Goal: Contribute content

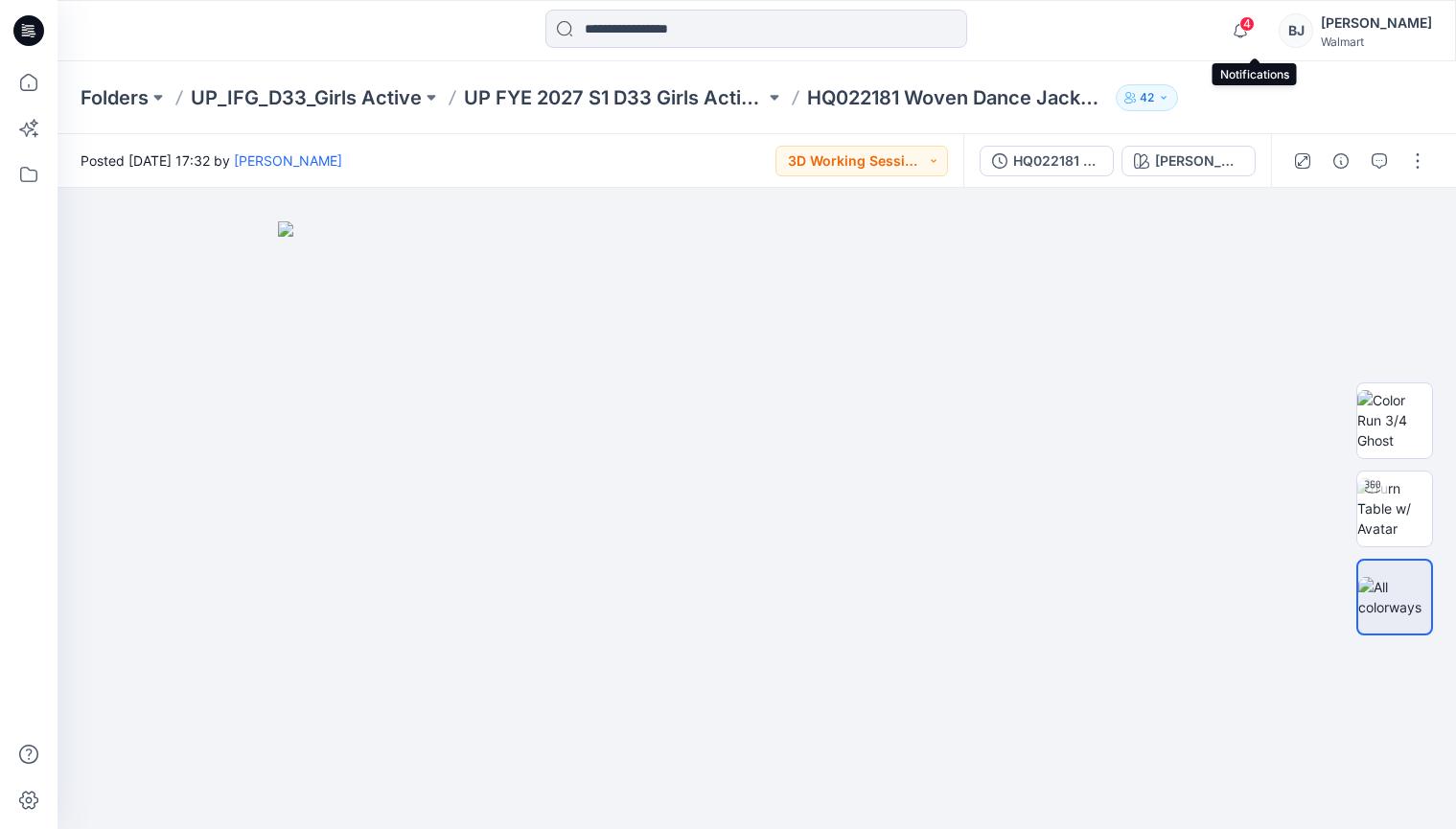
click at [1254, 22] on span "4" at bounding box center [1247, 24] width 15 height 15
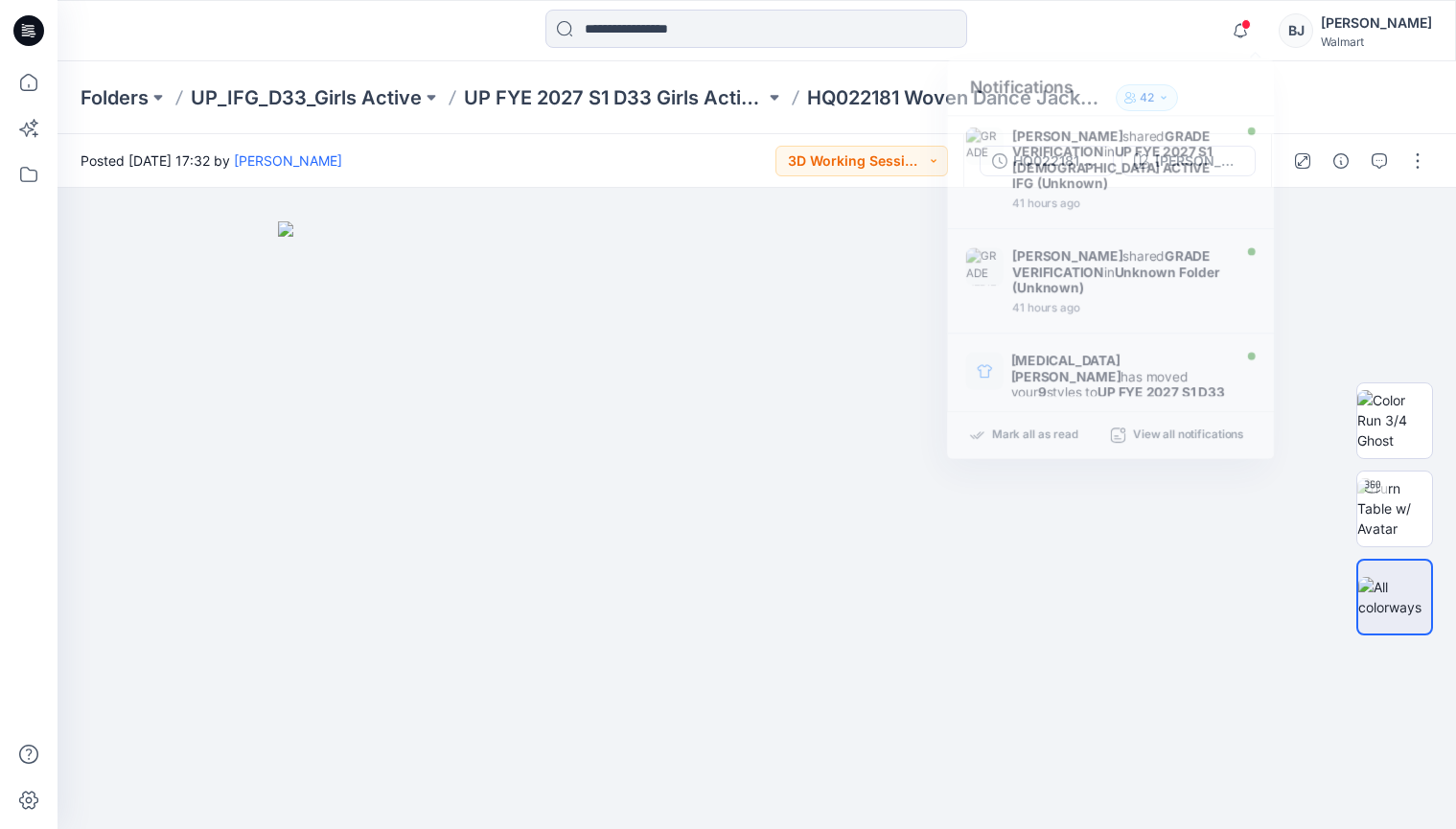
click at [1182, 23] on div "Notifications [PERSON_NAME] shared GRADE VERIFICATION in UP FYE 2027 S1 [DEMOGR…" at bounding box center [756, 31] width 1397 height 42
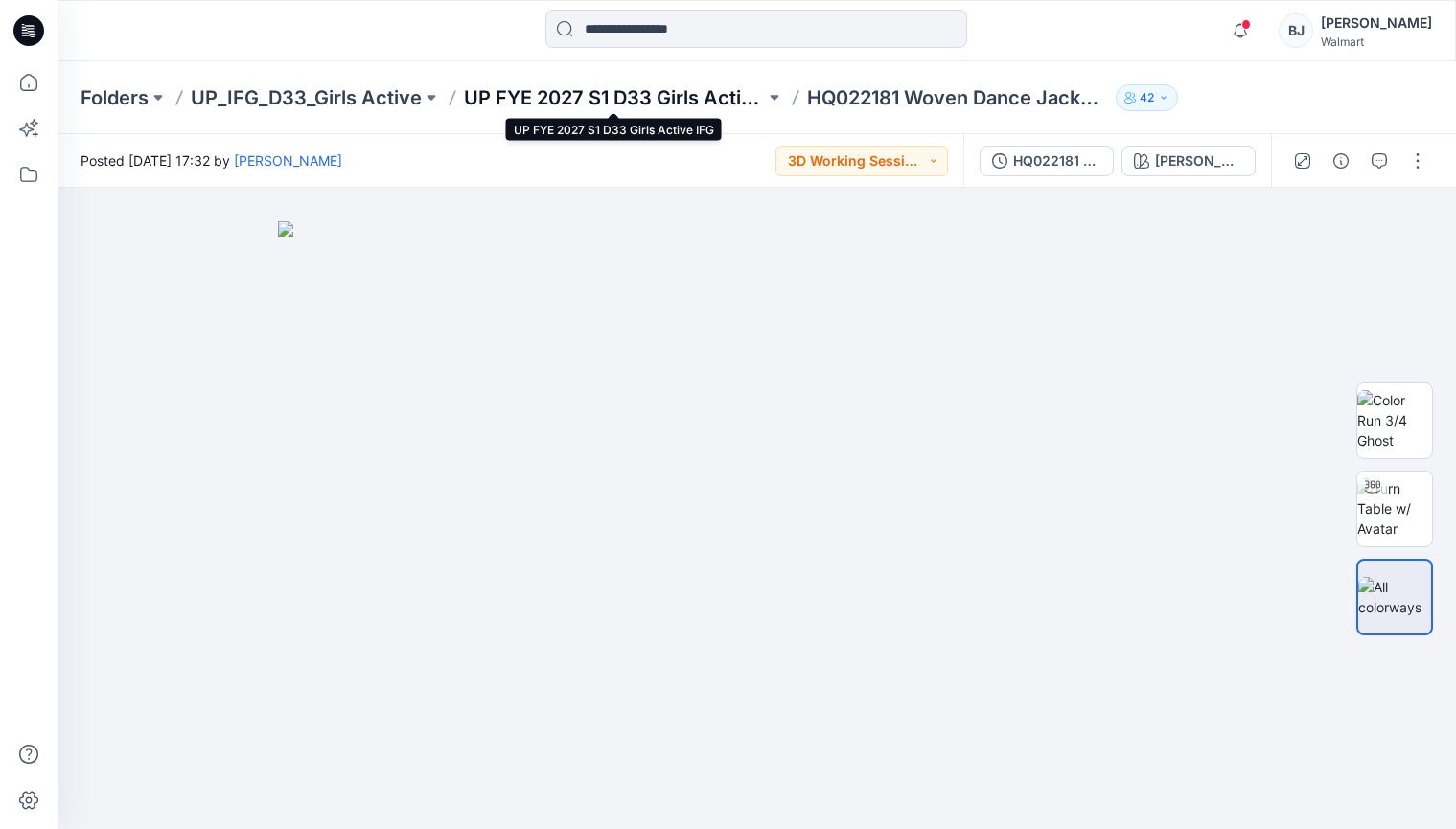
click at [658, 92] on p "UP FYE 2027 S1 D33 Girls Active IFG" at bounding box center [615, 97] width 301 height 27
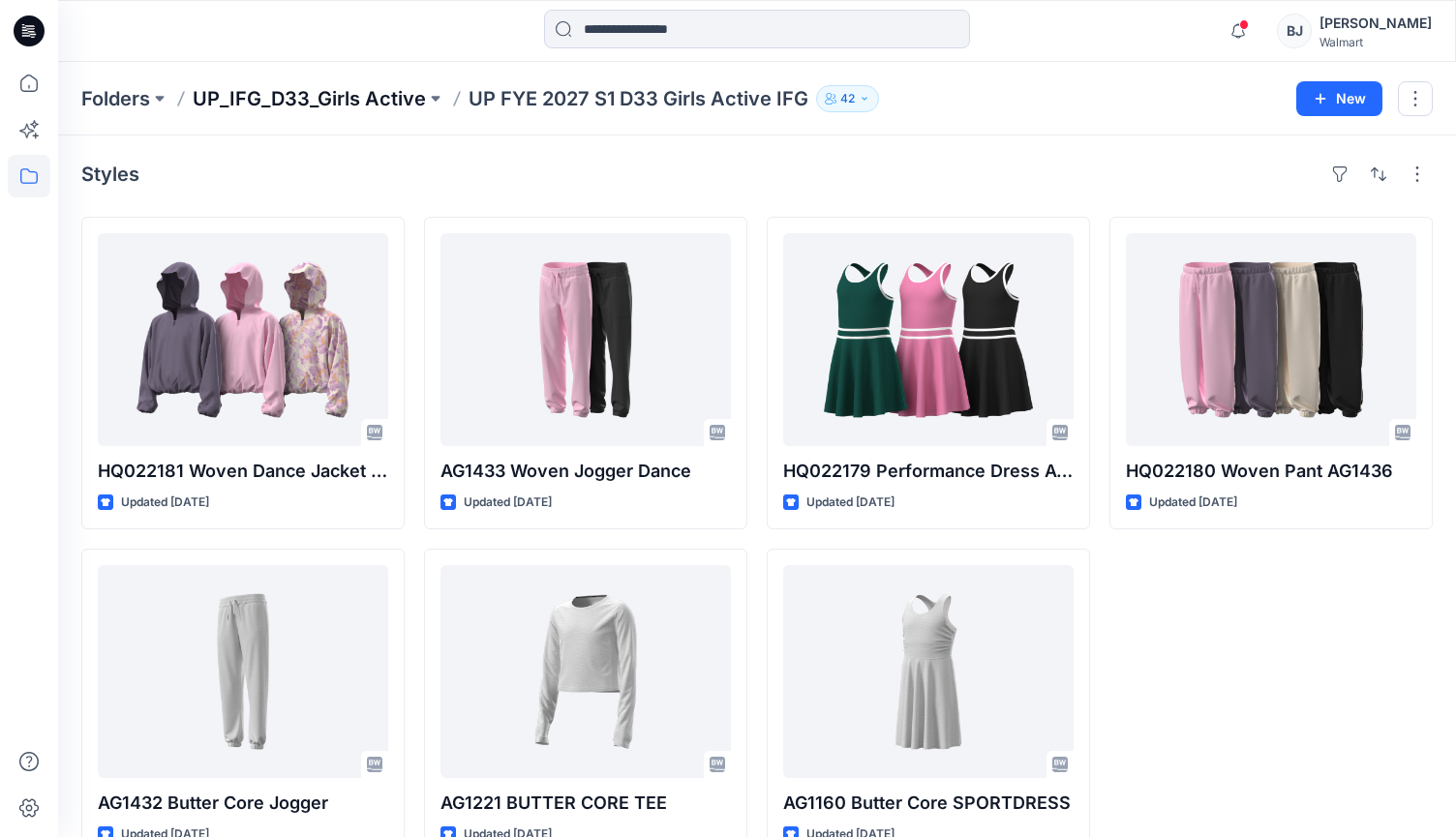
click at [382, 96] on p "UP_IFG_D33_Girls Active" at bounding box center [309, 98] width 233 height 27
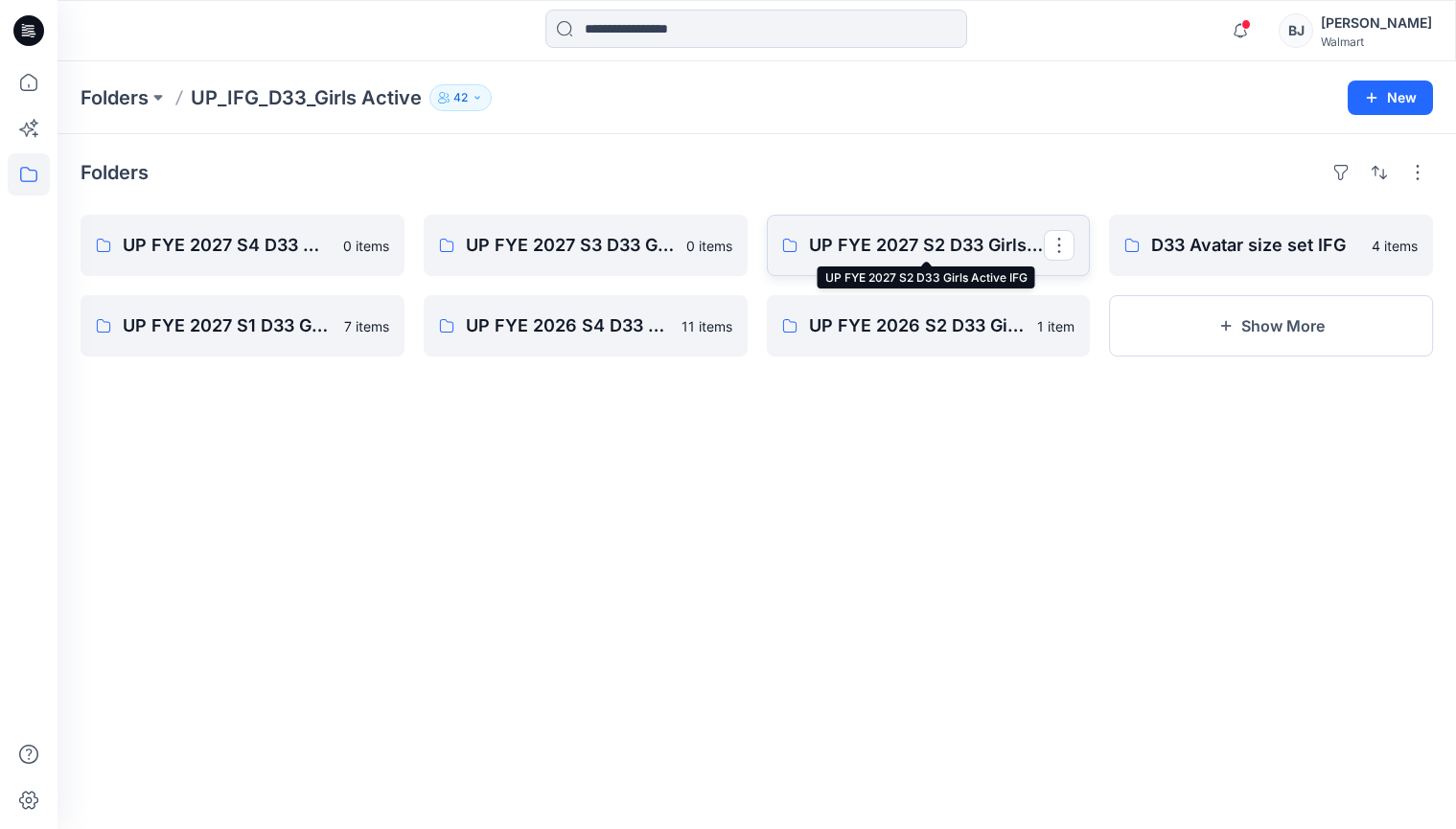
click at [926, 233] on p "UP FYE 2027 S2 D33 Girls Active IFG" at bounding box center [926, 245] width 235 height 27
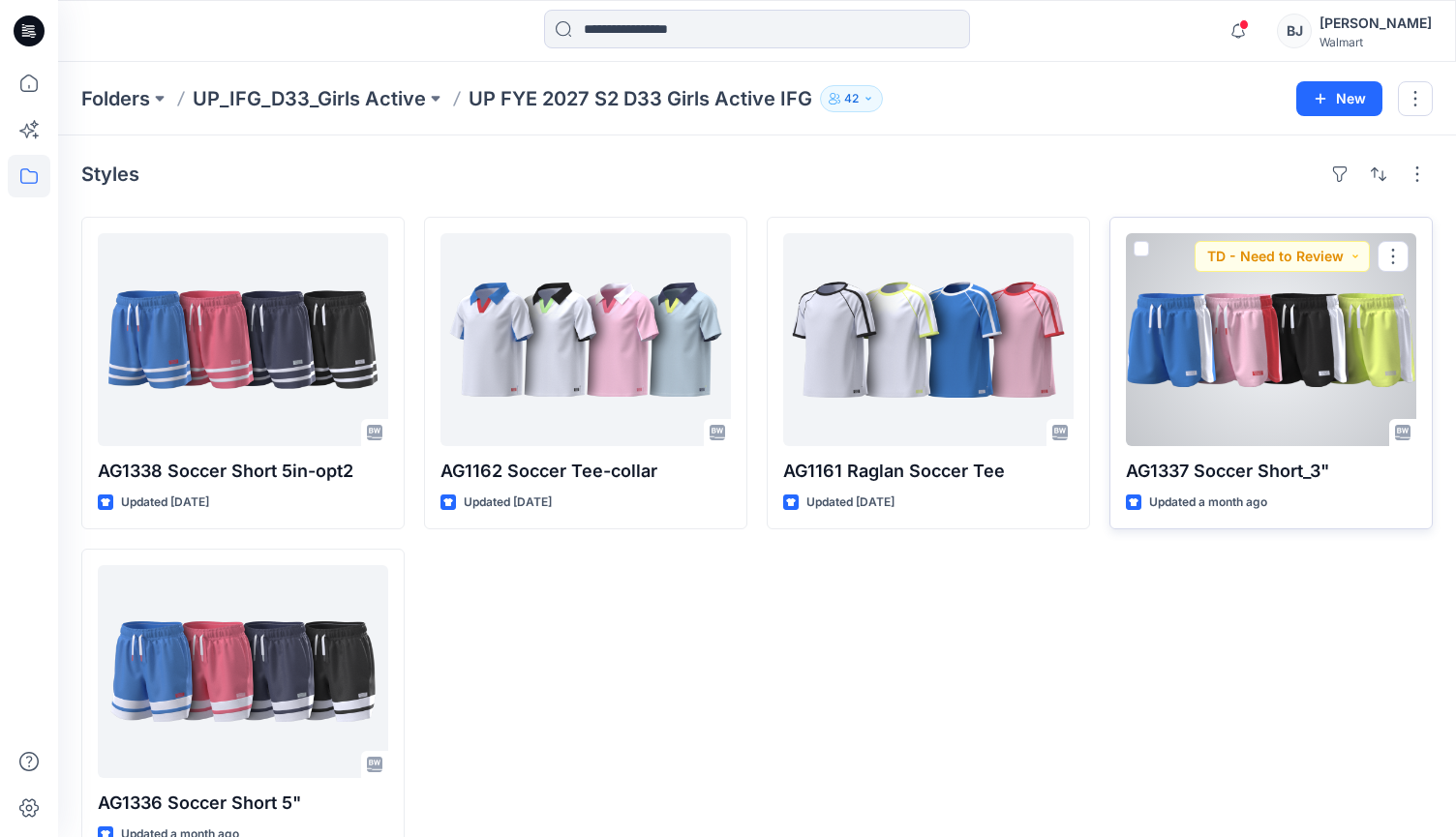
click at [1251, 361] on div at bounding box center [1271, 339] width 290 height 213
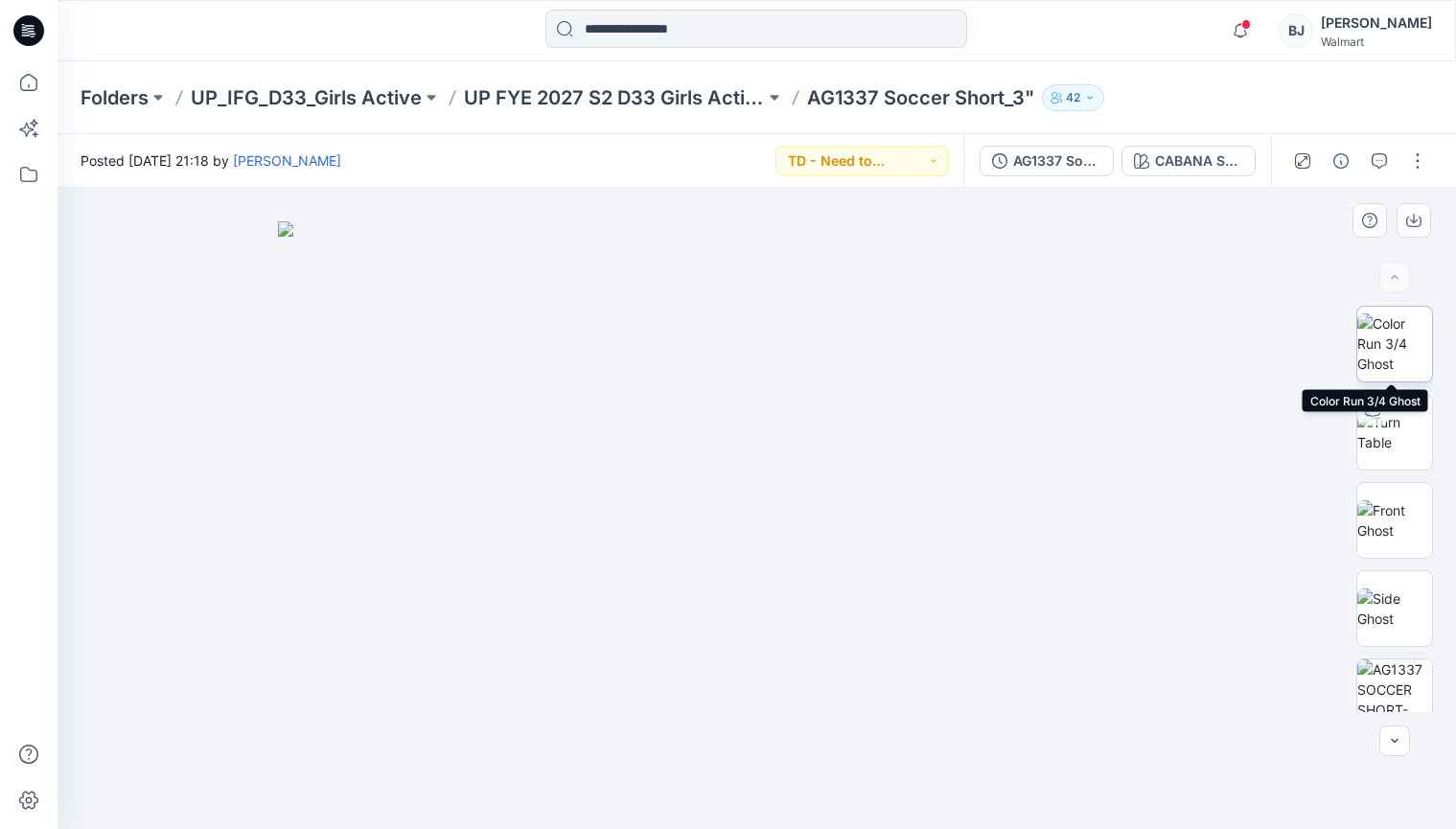
click at [1377, 342] on img at bounding box center [1394, 344] width 74 height 61
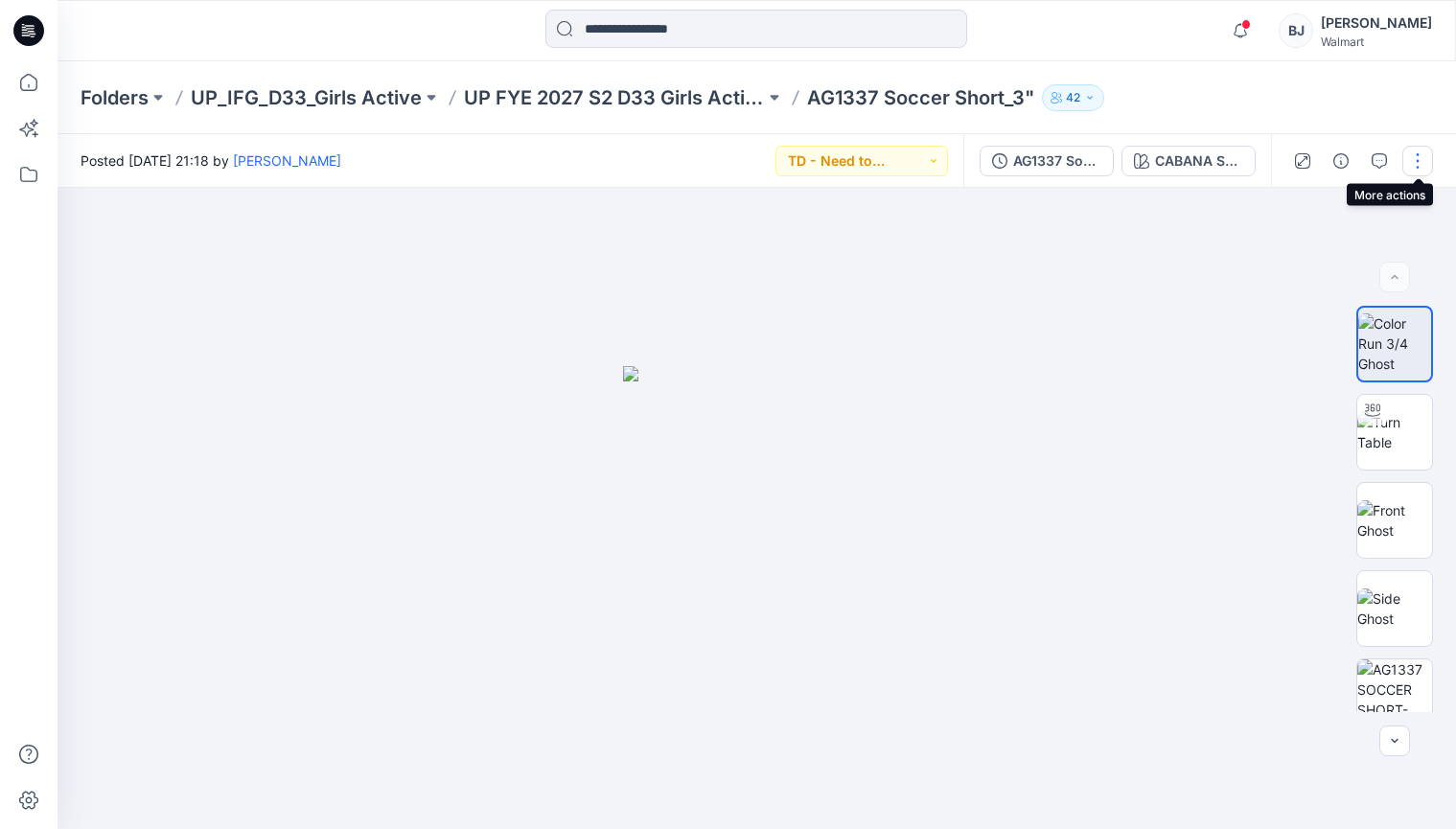
click at [1420, 154] on button "button" at bounding box center [1417, 161] width 31 height 31
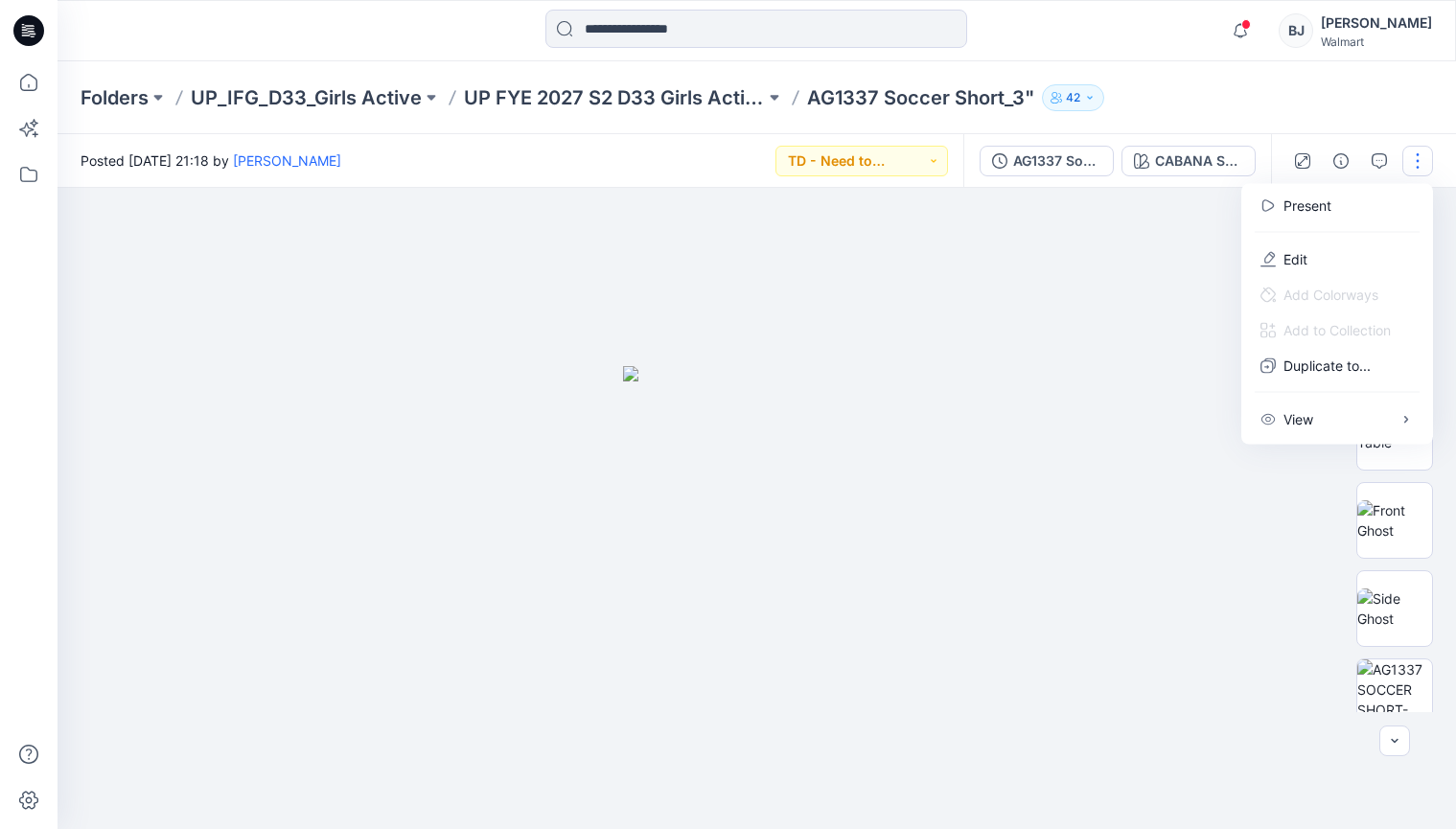
click at [1114, 264] on div at bounding box center [756, 509] width 1398 height 642
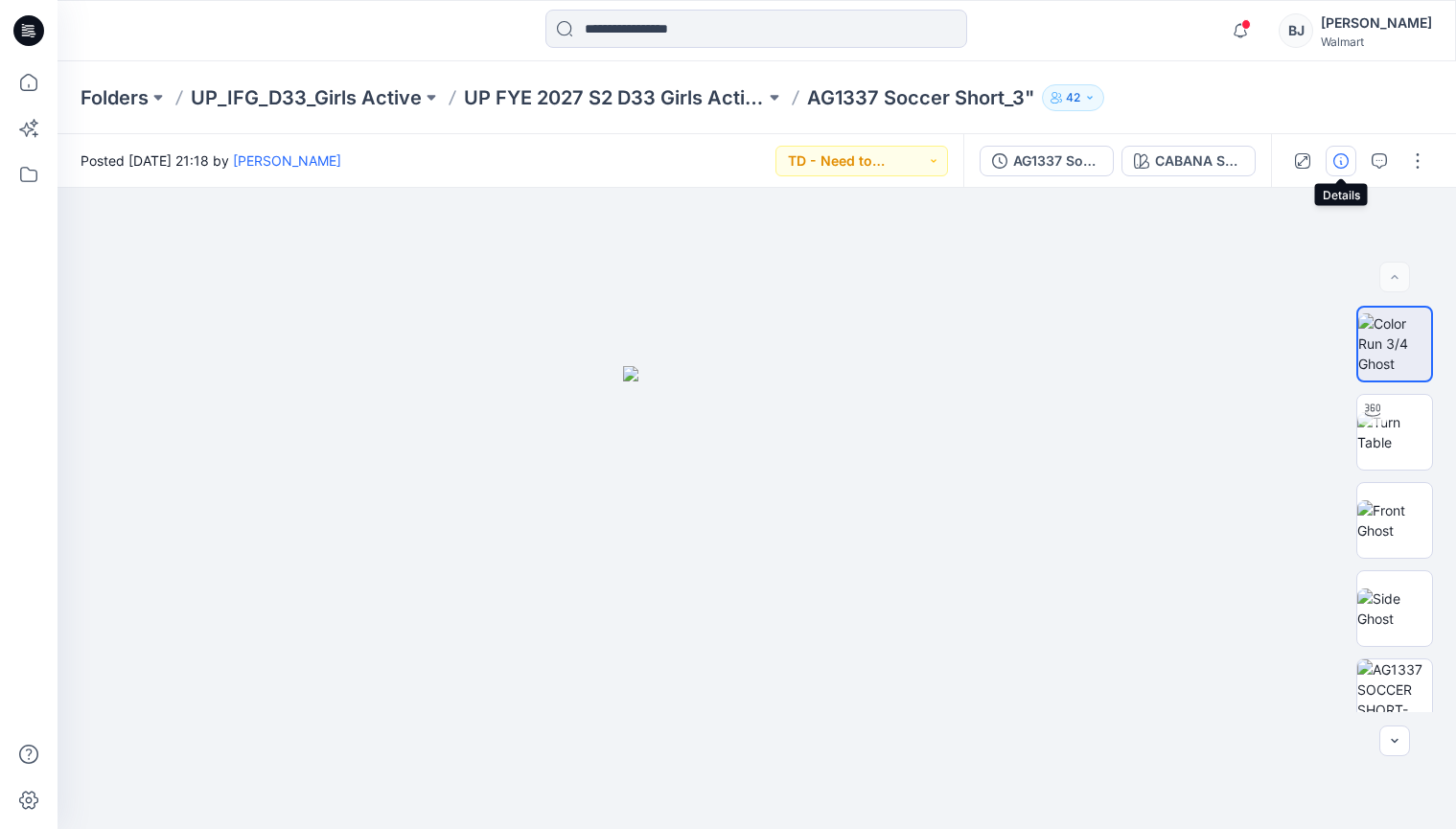
click at [1342, 157] on icon "button" at bounding box center [1341, 161] width 15 height 15
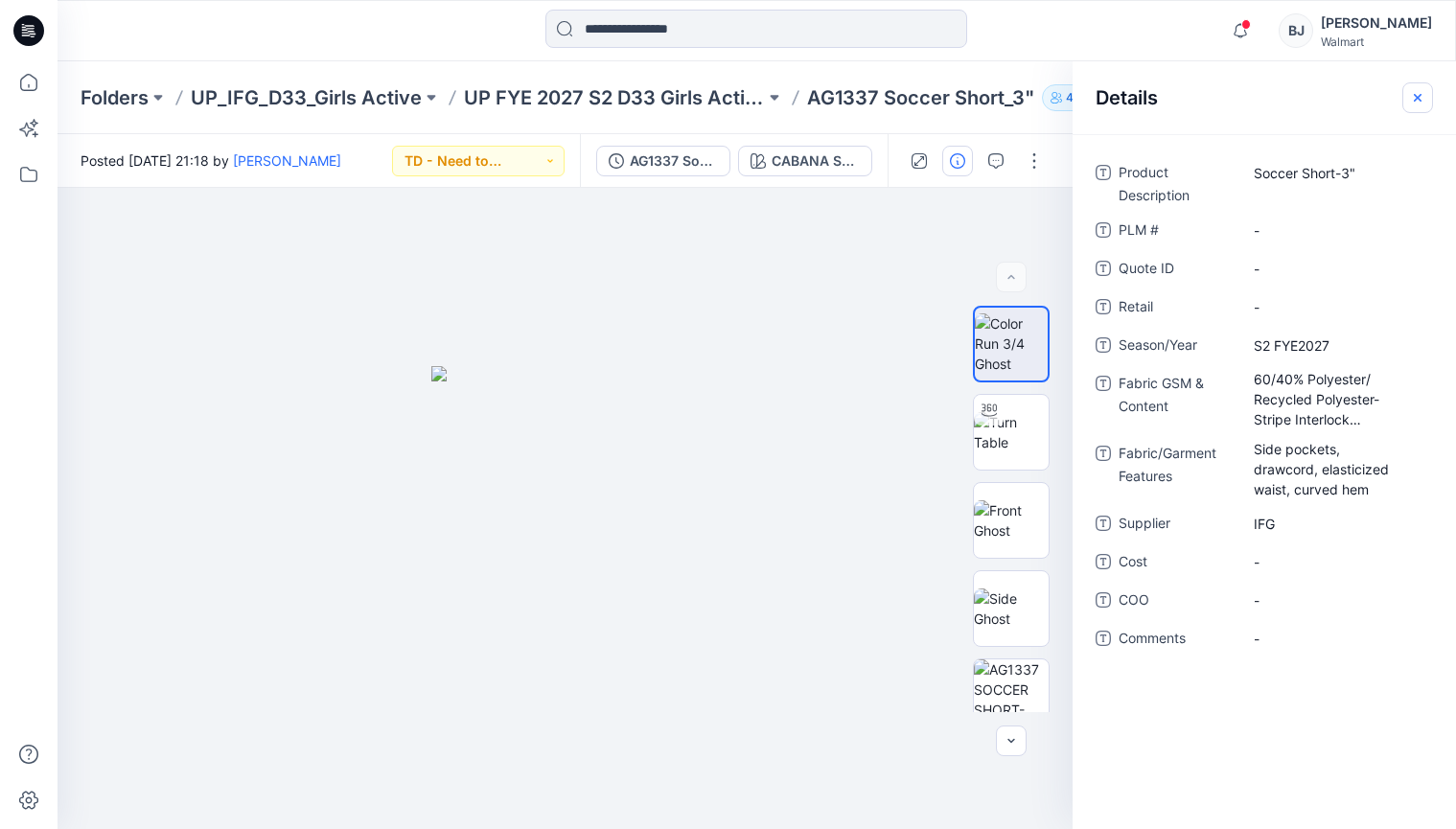
click at [1412, 93] on icon "button" at bounding box center [1417, 97] width 15 height 15
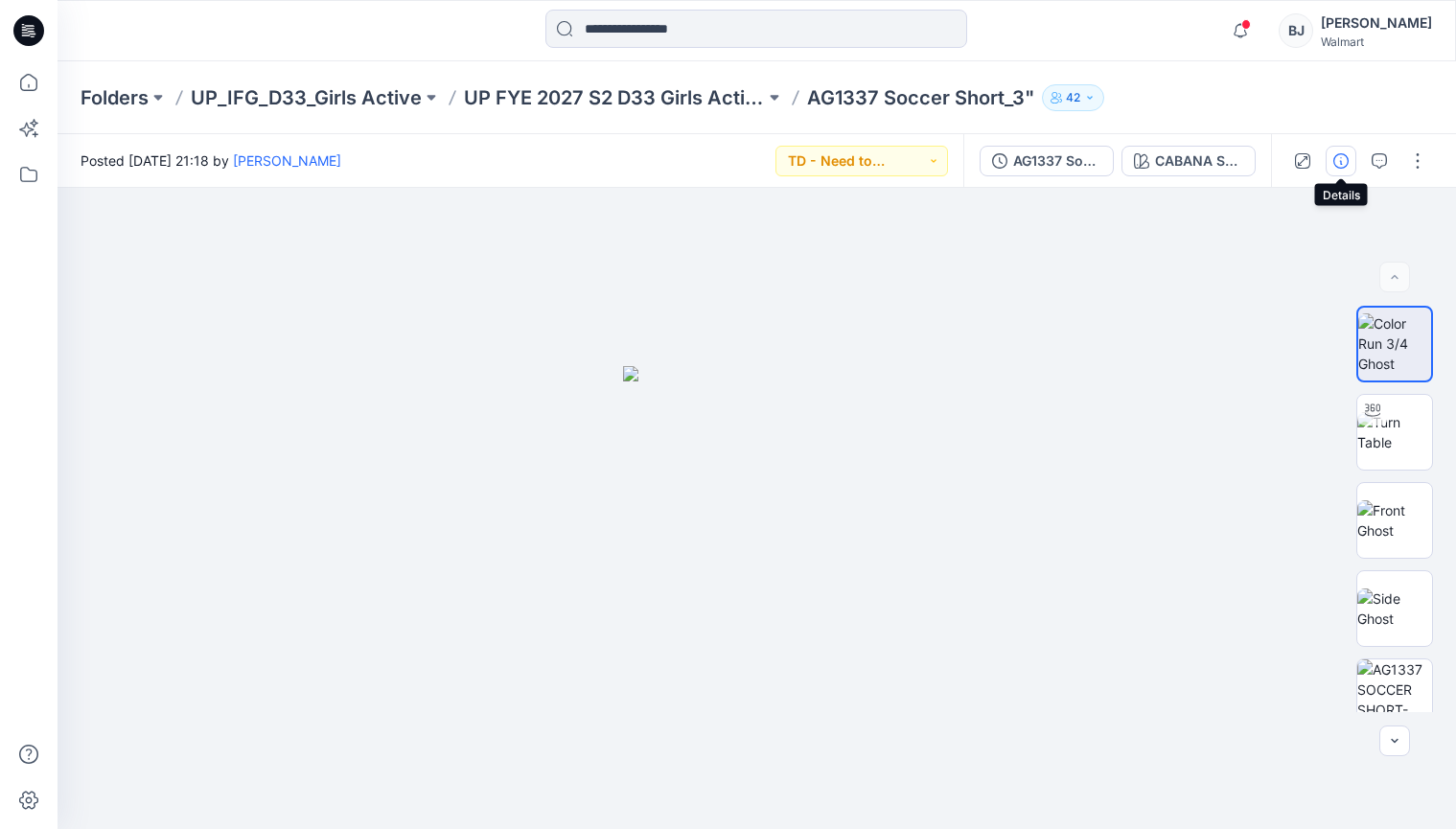
click at [1341, 154] on icon "button" at bounding box center [1341, 161] width 15 height 15
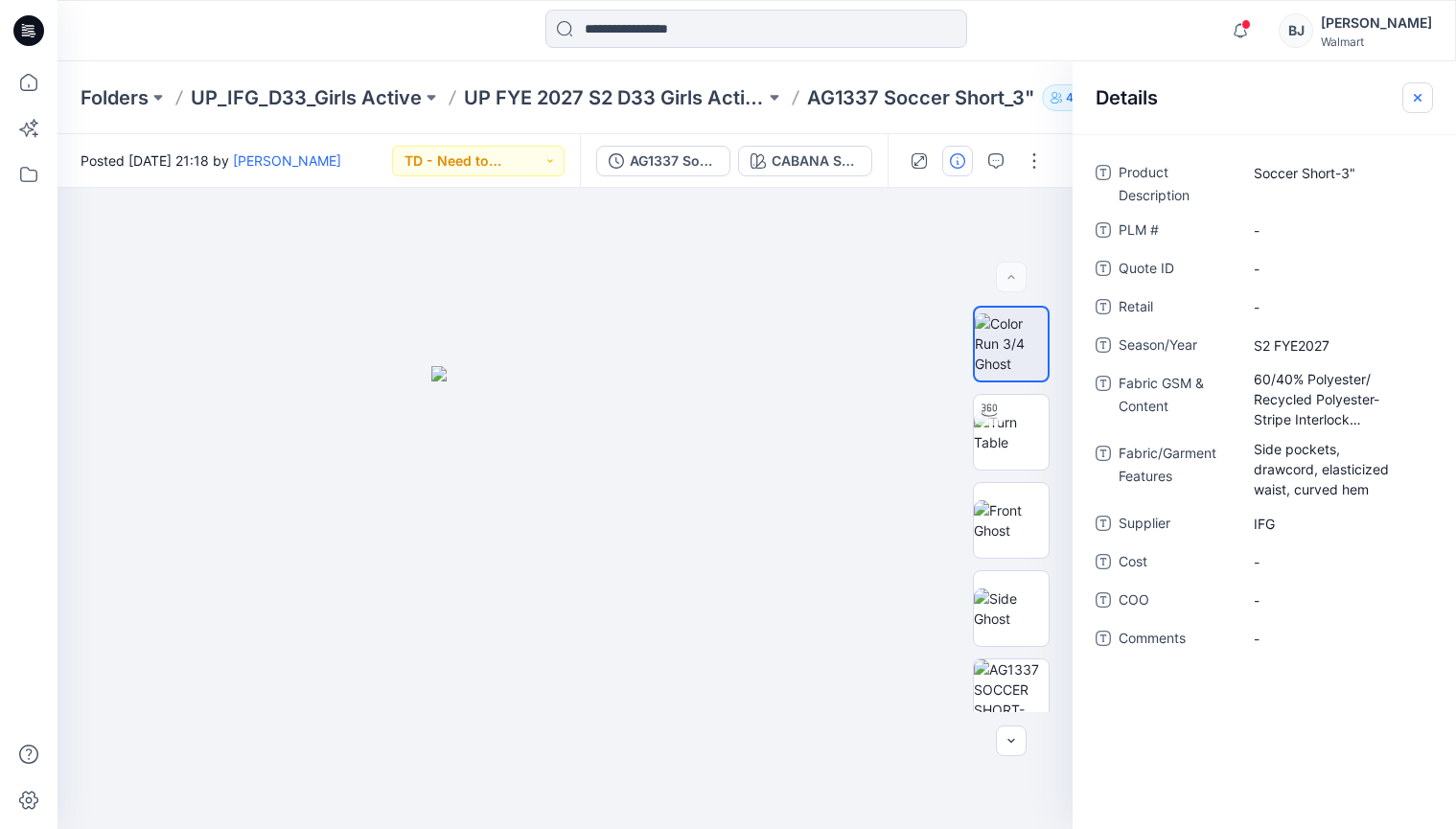
click at [1422, 99] on icon "button" at bounding box center [1417, 97] width 15 height 15
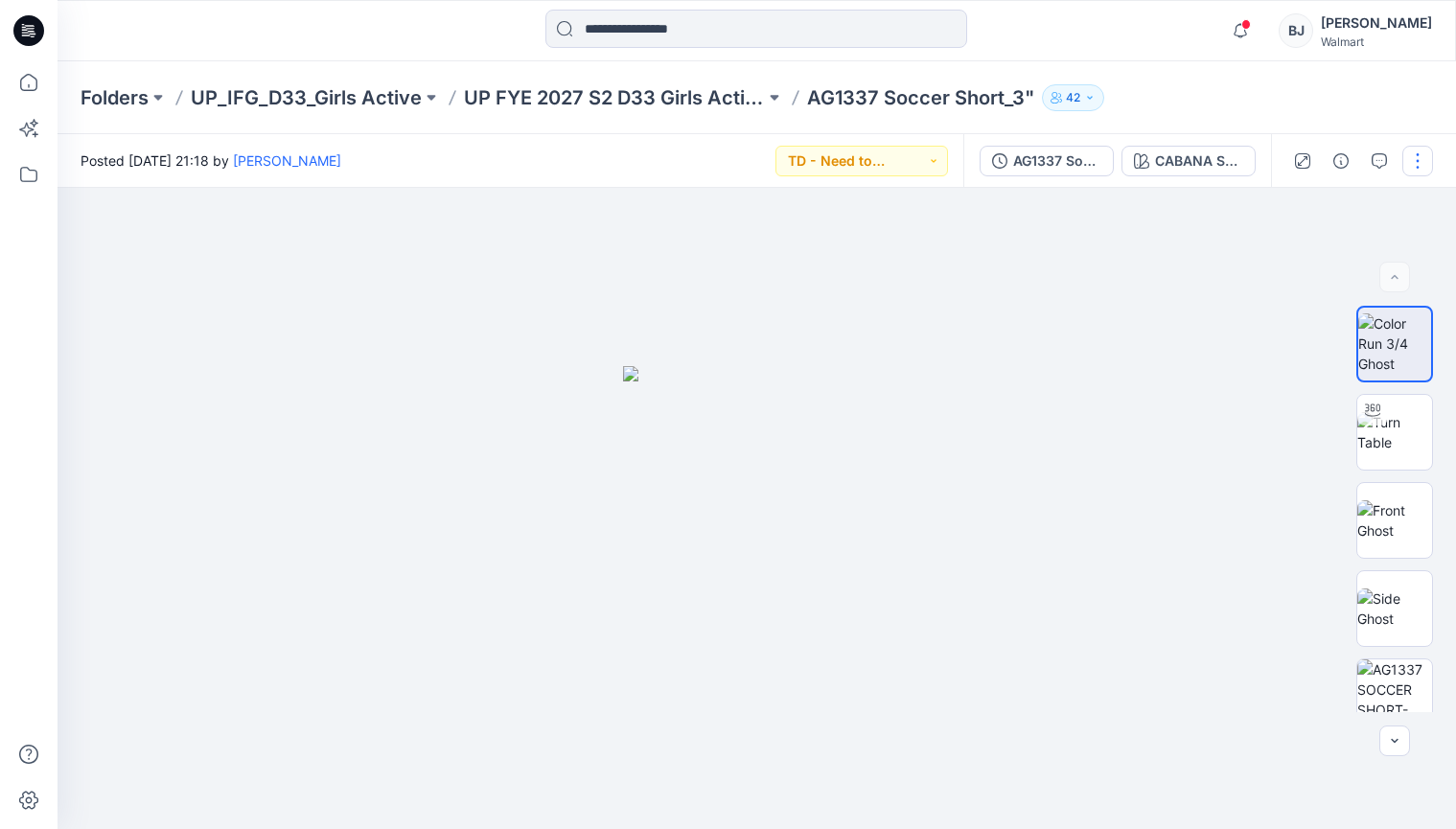
click at [1415, 162] on button "button" at bounding box center [1417, 161] width 31 height 31
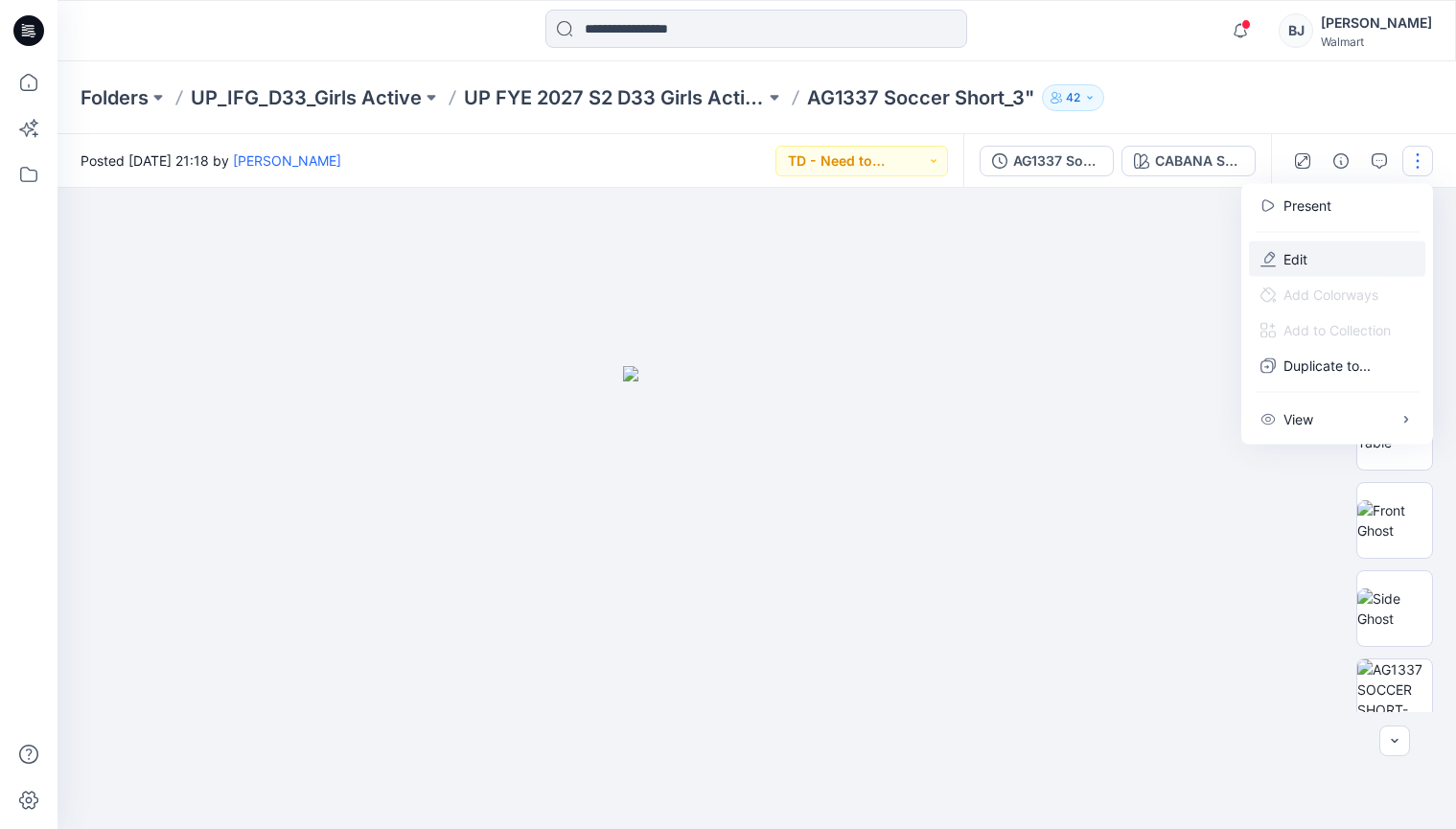
click at [1300, 251] on p "Edit" at bounding box center [1295, 259] width 24 height 20
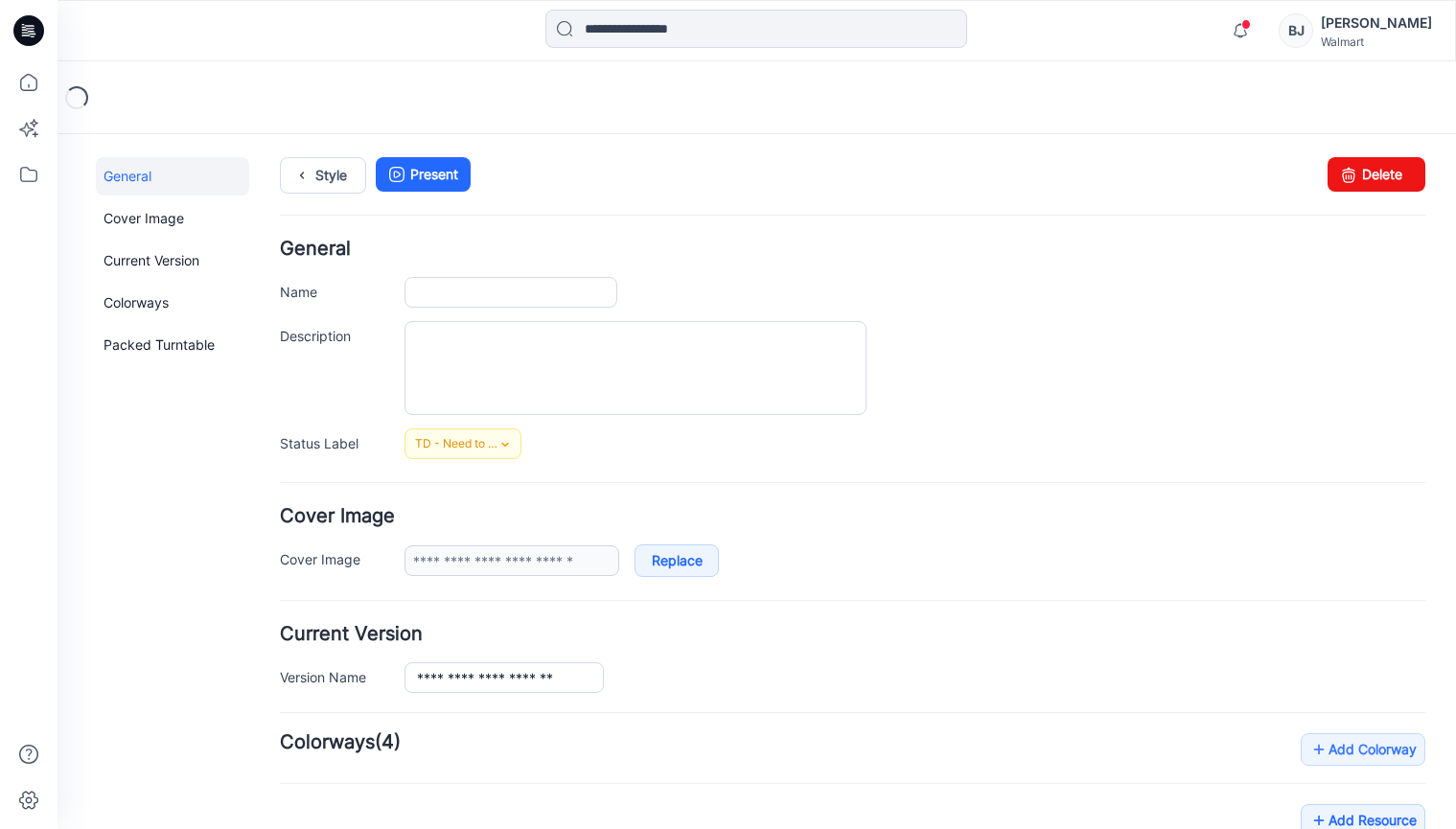
type input "**********"
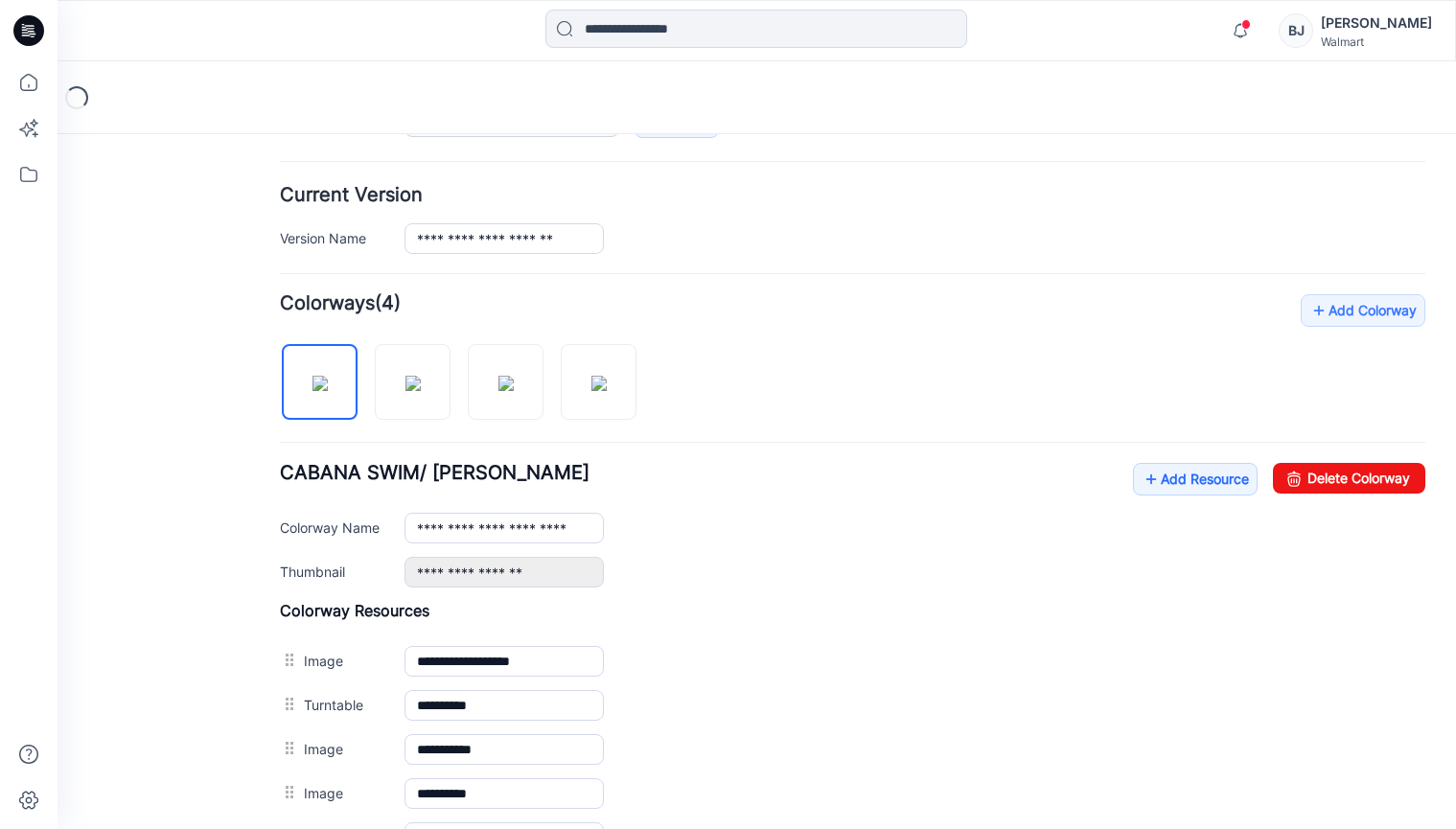
scroll to position [555, 0]
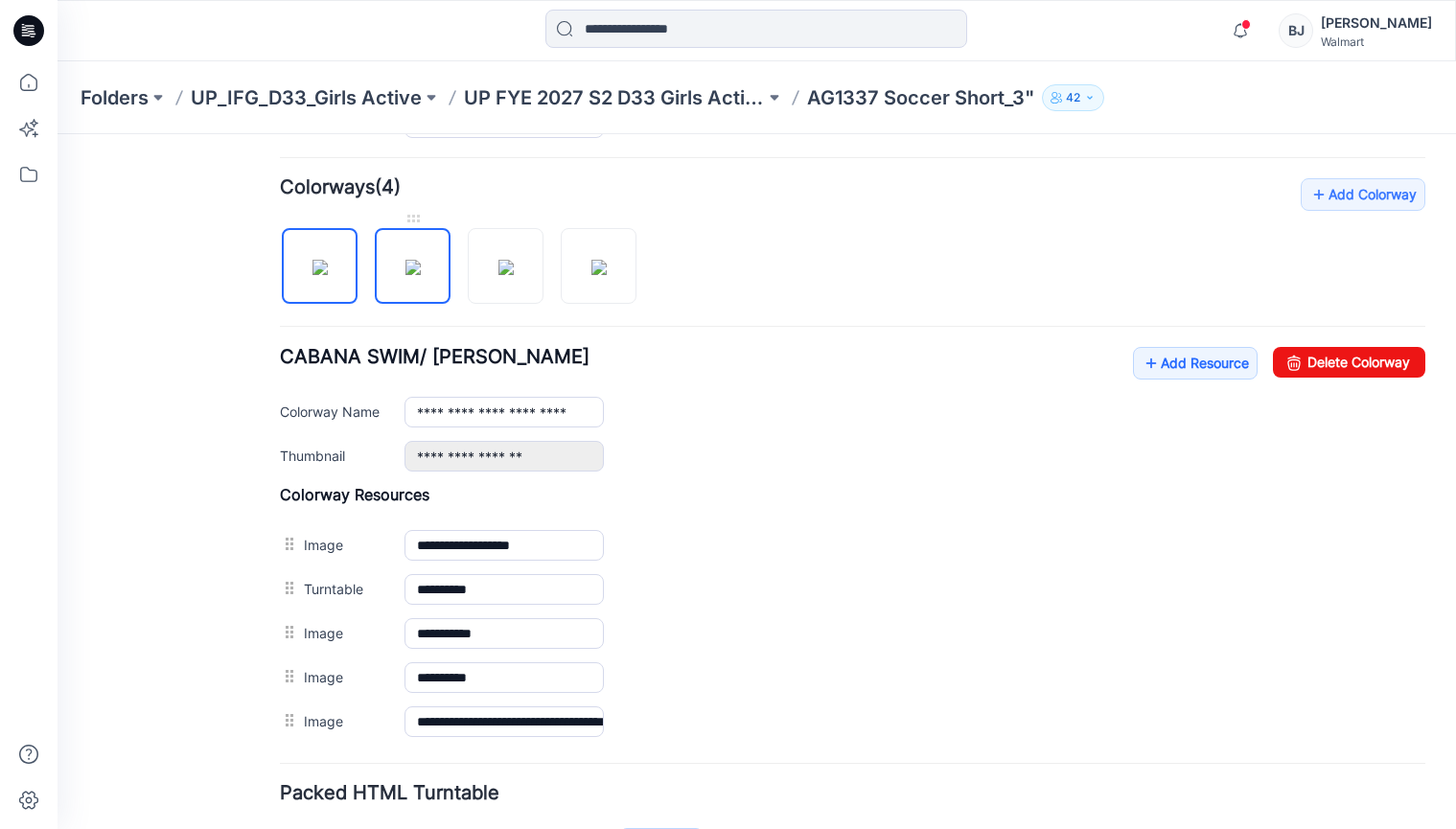
click at [415, 265] on img at bounding box center [413, 267] width 15 height 15
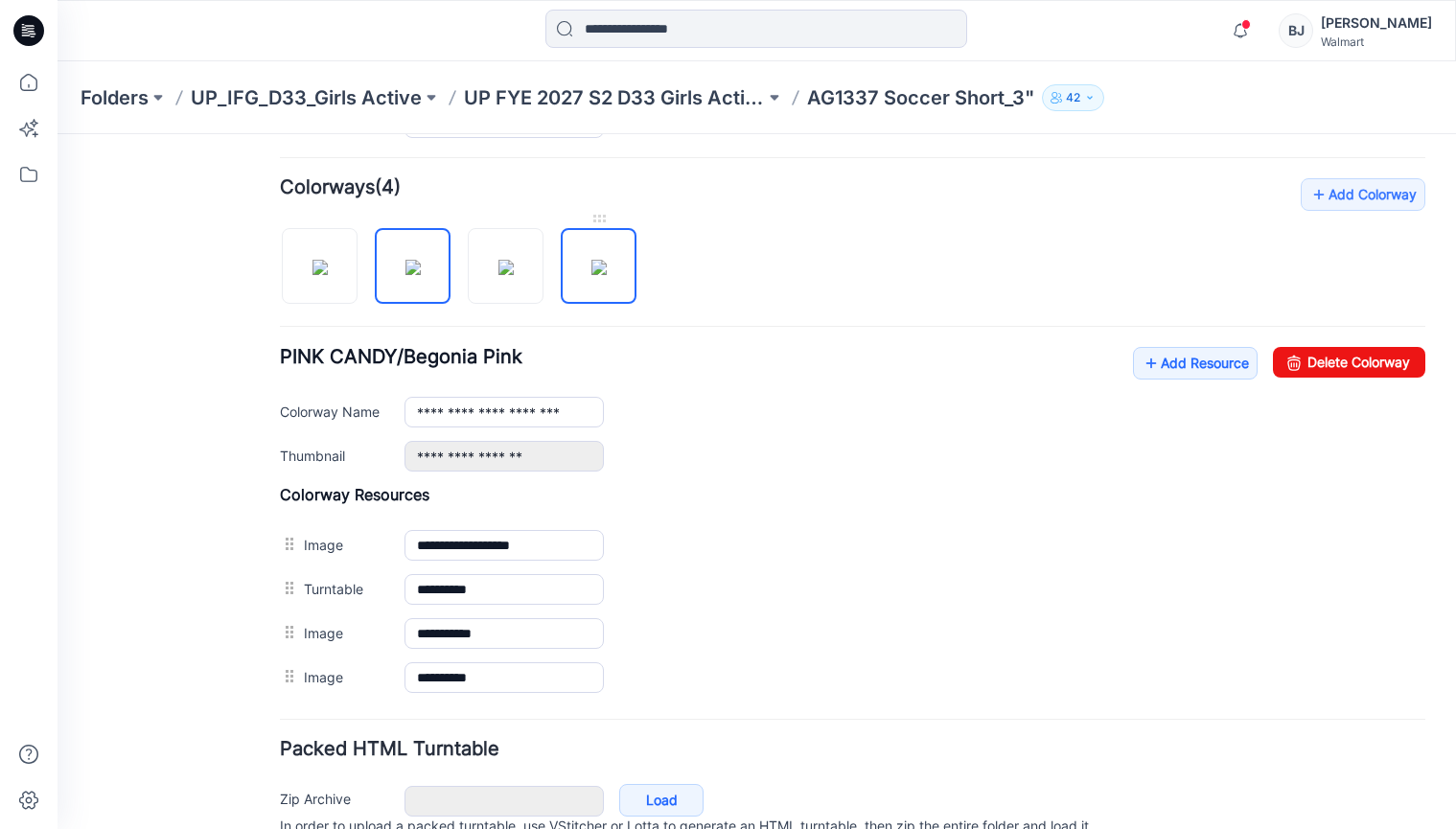
click at [607, 260] on img at bounding box center [599, 267] width 15 height 15
click at [499, 263] on img at bounding box center [507, 267] width 15 height 15
click at [405, 260] on img at bounding box center [413, 267] width 15 height 15
type input "**********"
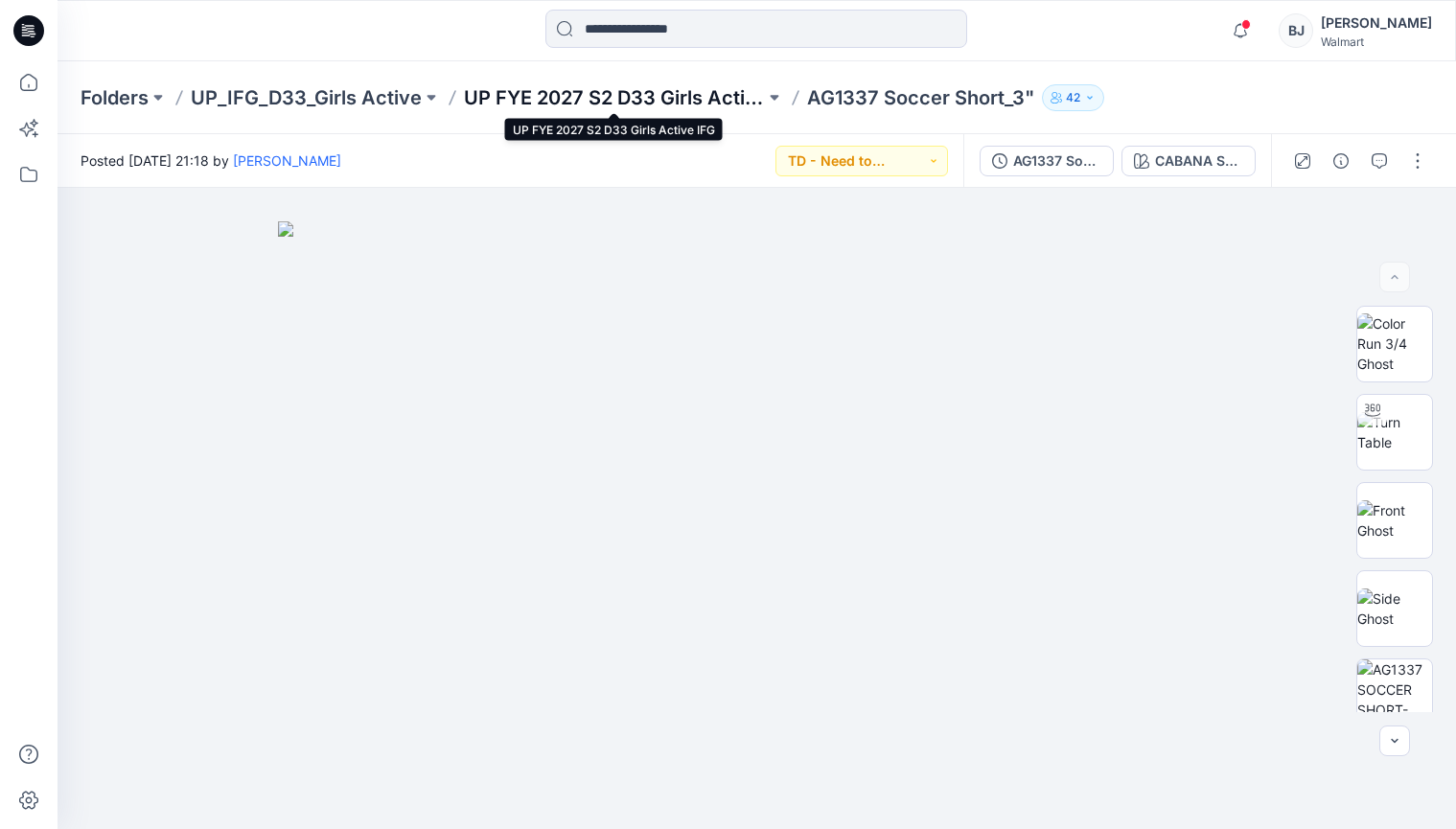
click at [669, 99] on p "UP FYE 2027 S2 D33 Girls Active IFG" at bounding box center [615, 97] width 301 height 27
